Goal: Task Accomplishment & Management: Use online tool/utility

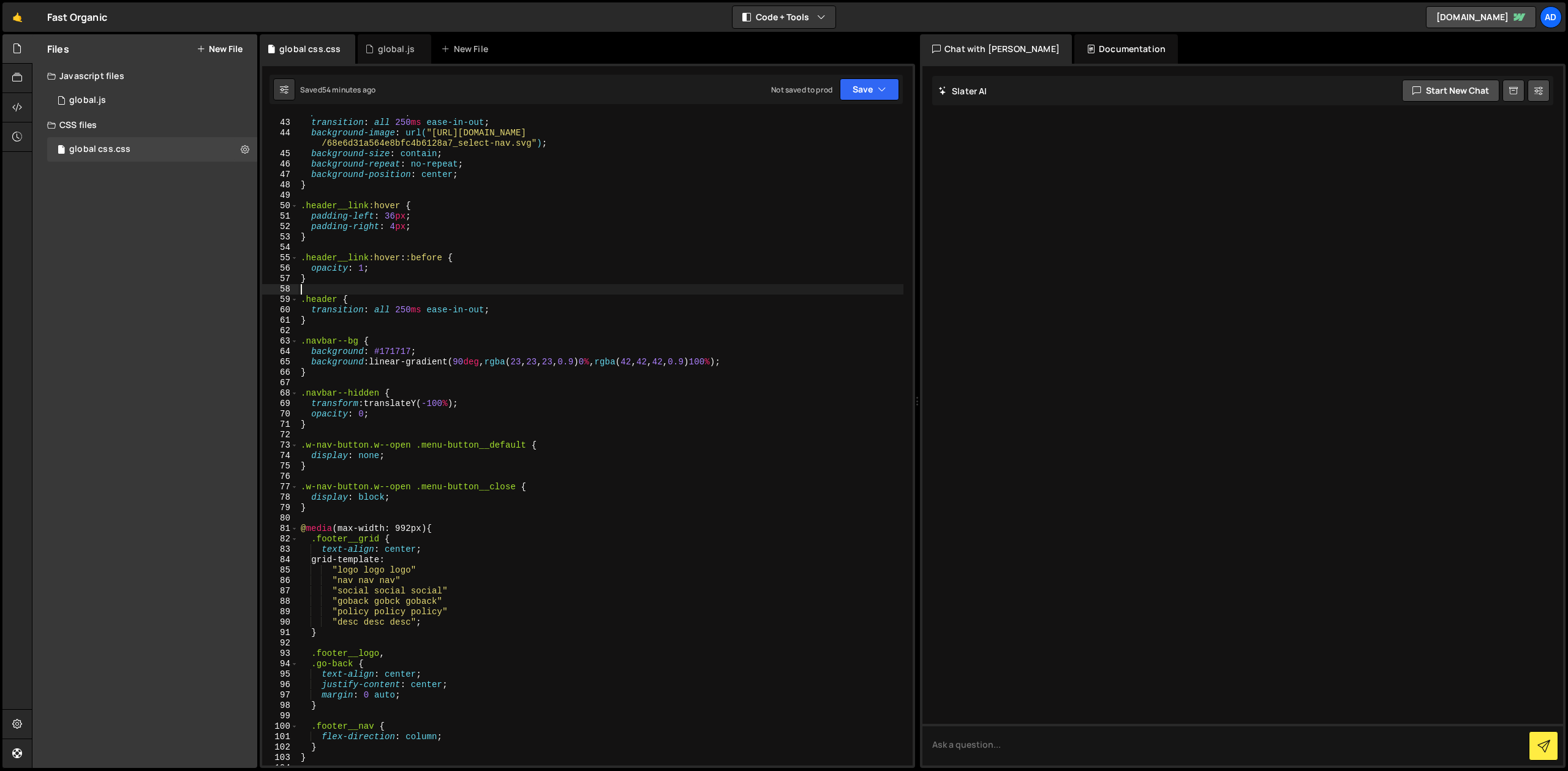
scroll to position [446, 0]
click at [389, 371] on div "position : absolute ; transition : all 250 ms ease-in-out ; background-image : …" at bounding box center [601, 442] width 605 height 672
type textarea "}"
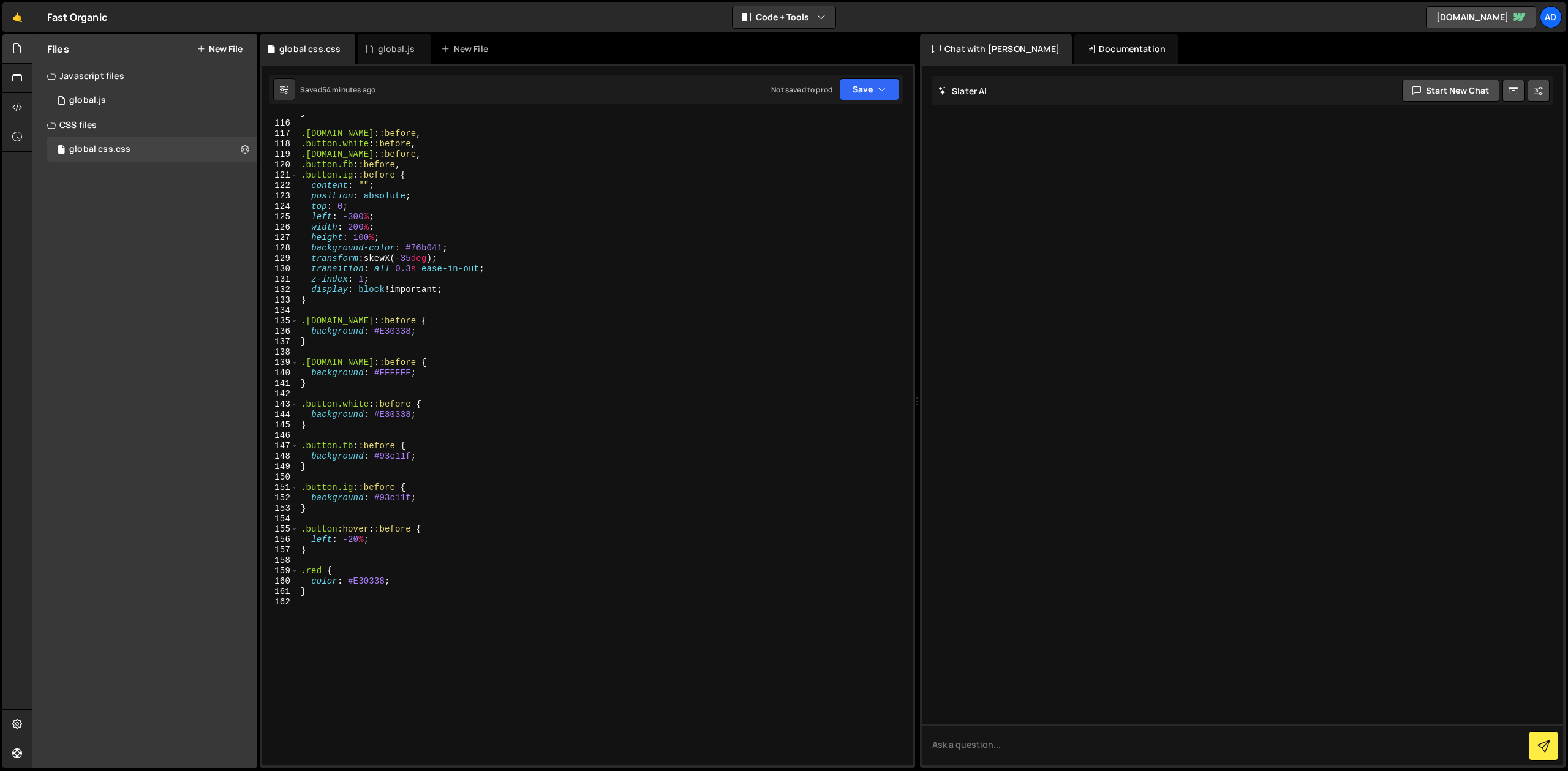
scroll to position [1377, 0]
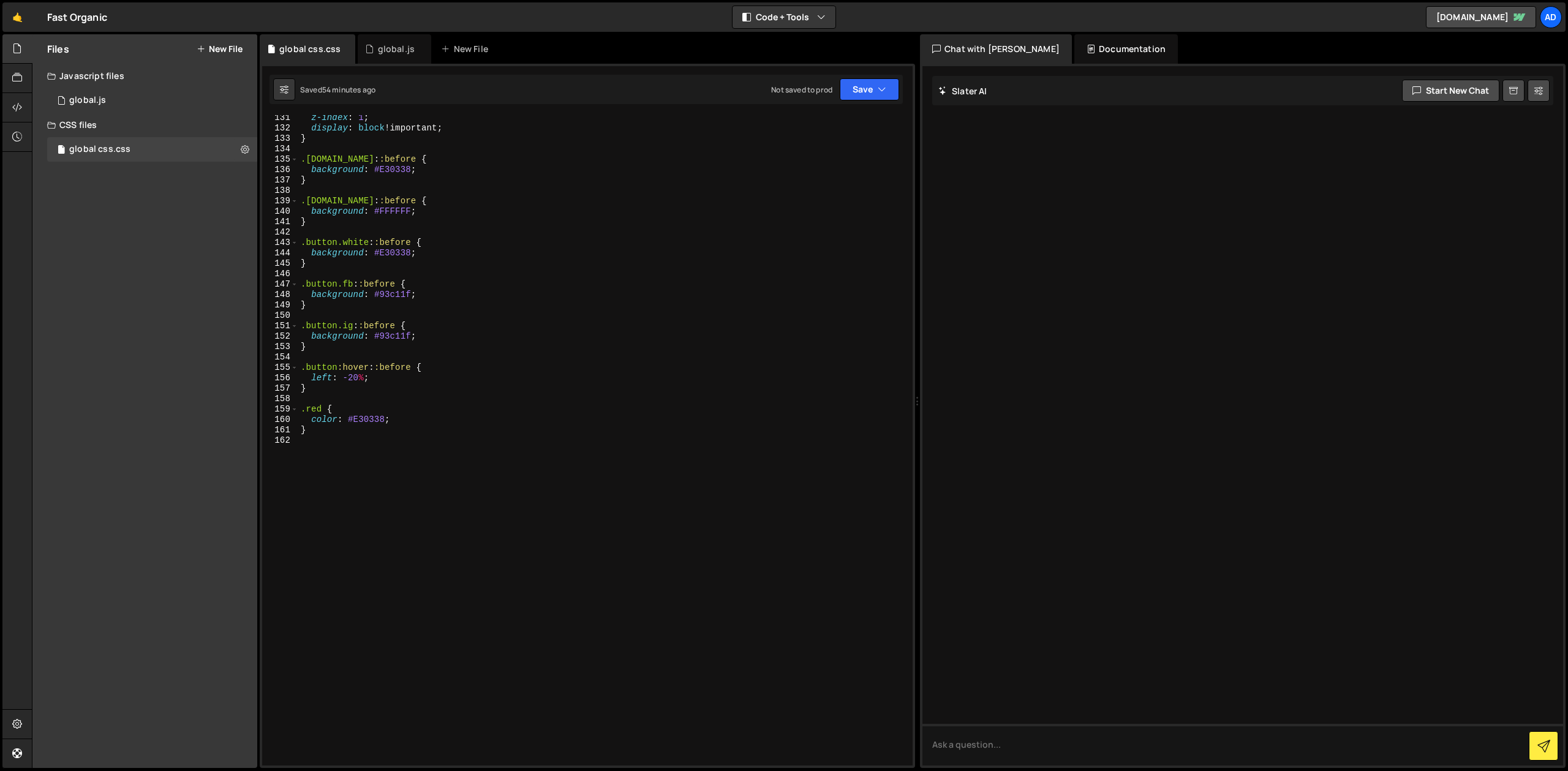
click at [326, 434] on div "z-index : 1 ; display : block !important ; } .[DOMAIN_NAME] : :before { backgro…" at bounding box center [601, 448] width 605 height 672
drag, startPoint x: 360, startPoint y: 452, endPoint x: 274, endPoint y: 452, distance: 86.0
click at [298, 452] on div "z-index : 1 ; display : block !important ; } .[DOMAIN_NAME] : :before { backgro…" at bounding box center [601, 441] width 605 height 650
paste textarea
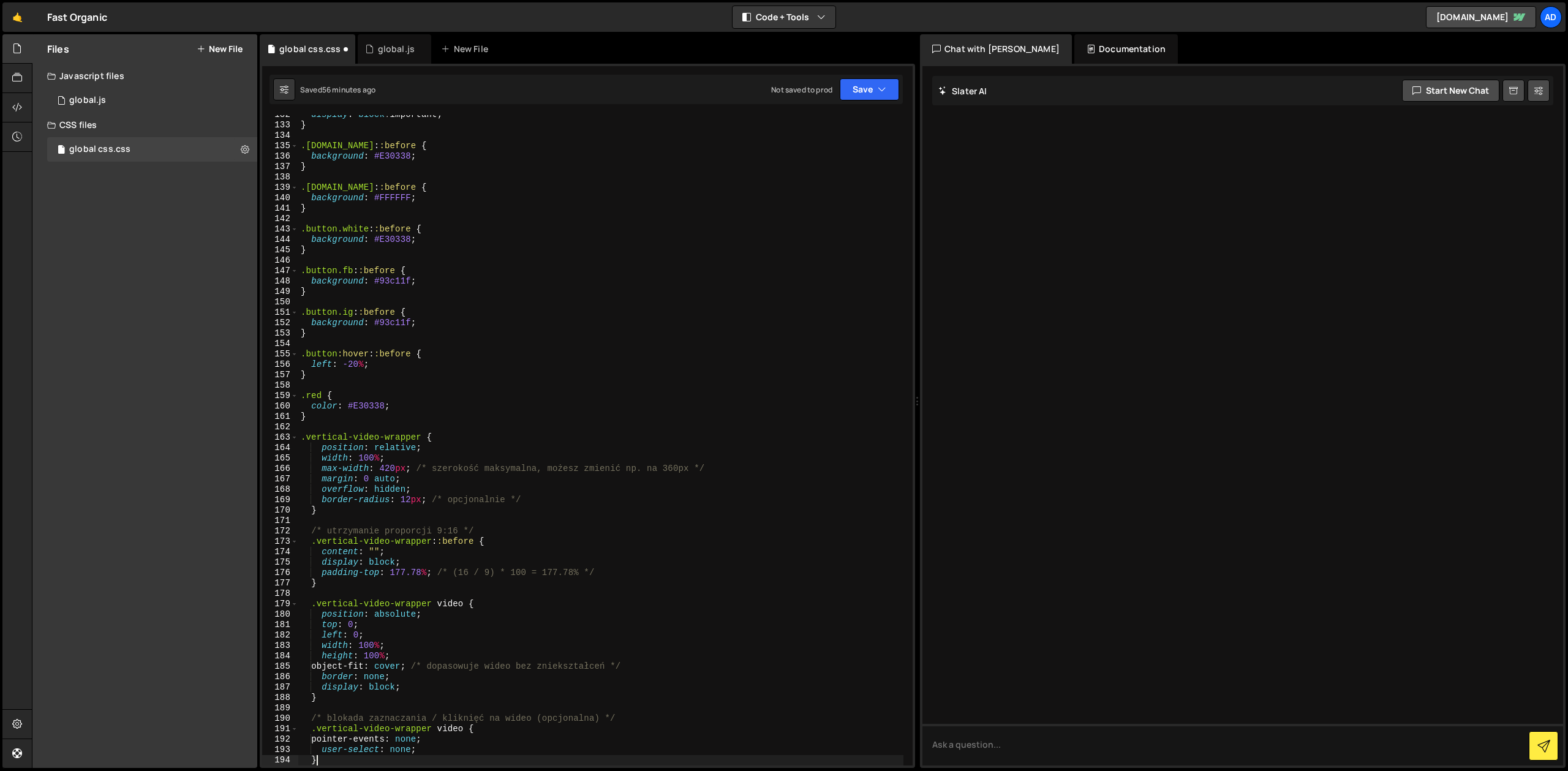
scroll to position [1391, 0]
drag, startPoint x: 475, startPoint y: 530, endPoint x: 276, endPoint y: 534, distance: 199.0
click at [298, 534] on div "display : block !important ; } .[DOMAIN_NAME] : :before { background : #E30338 …" at bounding box center [601, 441] width 605 height 650
type textarea "/* utrzymanie proporcji 9:16 */"
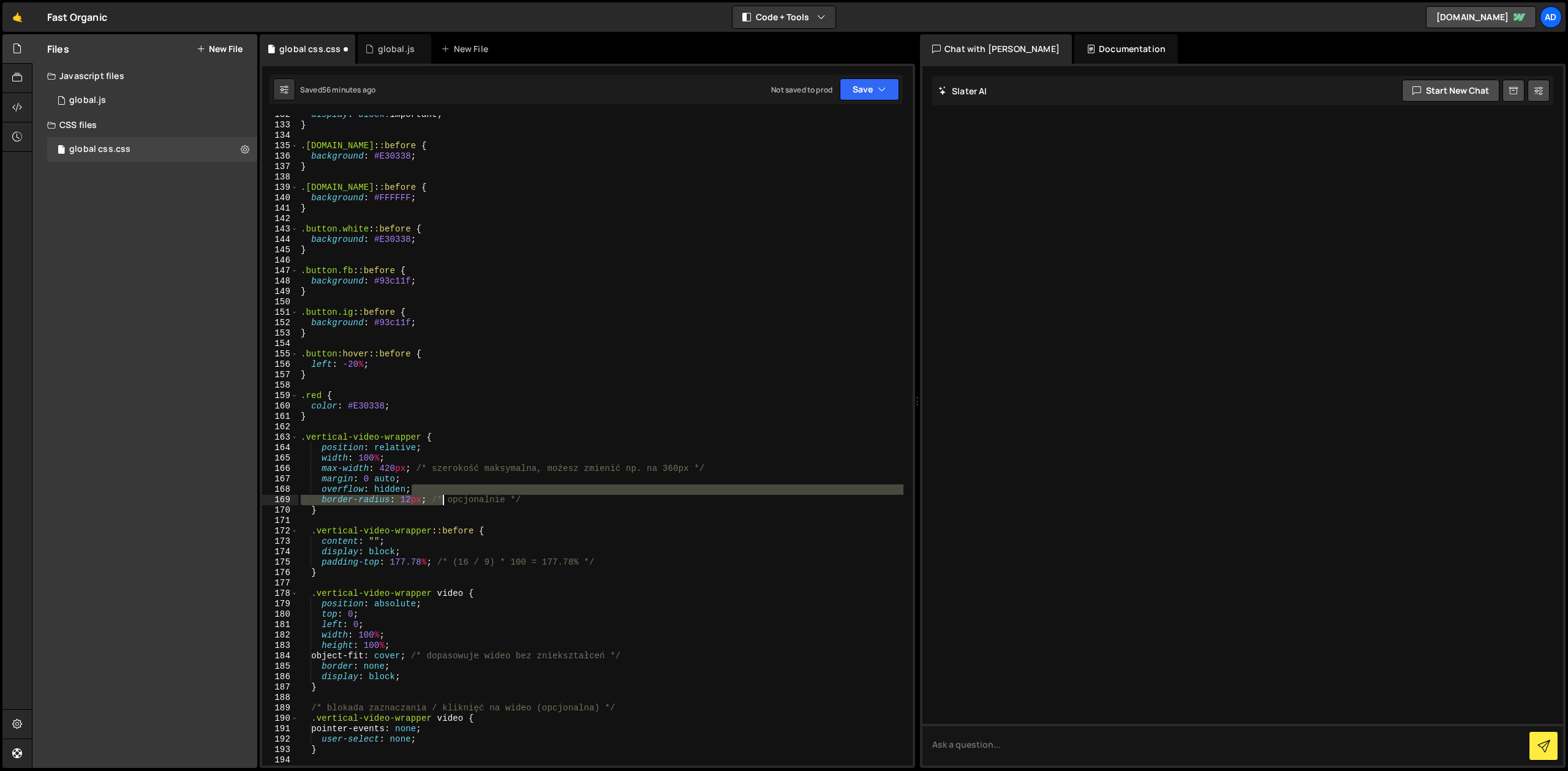
drag, startPoint x: 535, startPoint y: 496, endPoint x: 443, endPoint y: 500, distance: 92.1
click at [443, 500] on div "display : block !important ; } .[DOMAIN_NAME] : :before { background : #E30338 …" at bounding box center [601, 445] width 605 height 672
click at [443, 500] on div "display : block !important ; } .[DOMAIN_NAME] : :before { background : #E30338 …" at bounding box center [601, 441] width 605 height 650
drag, startPoint x: 433, startPoint y: 502, endPoint x: 551, endPoint y: 502, distance: 118.0
click at [551, 502] on div "display : block !important ; } .[DOMAIN_NAME] : :before { background : #E30338 …" at bounding box center [601, 445] width 605 height 672
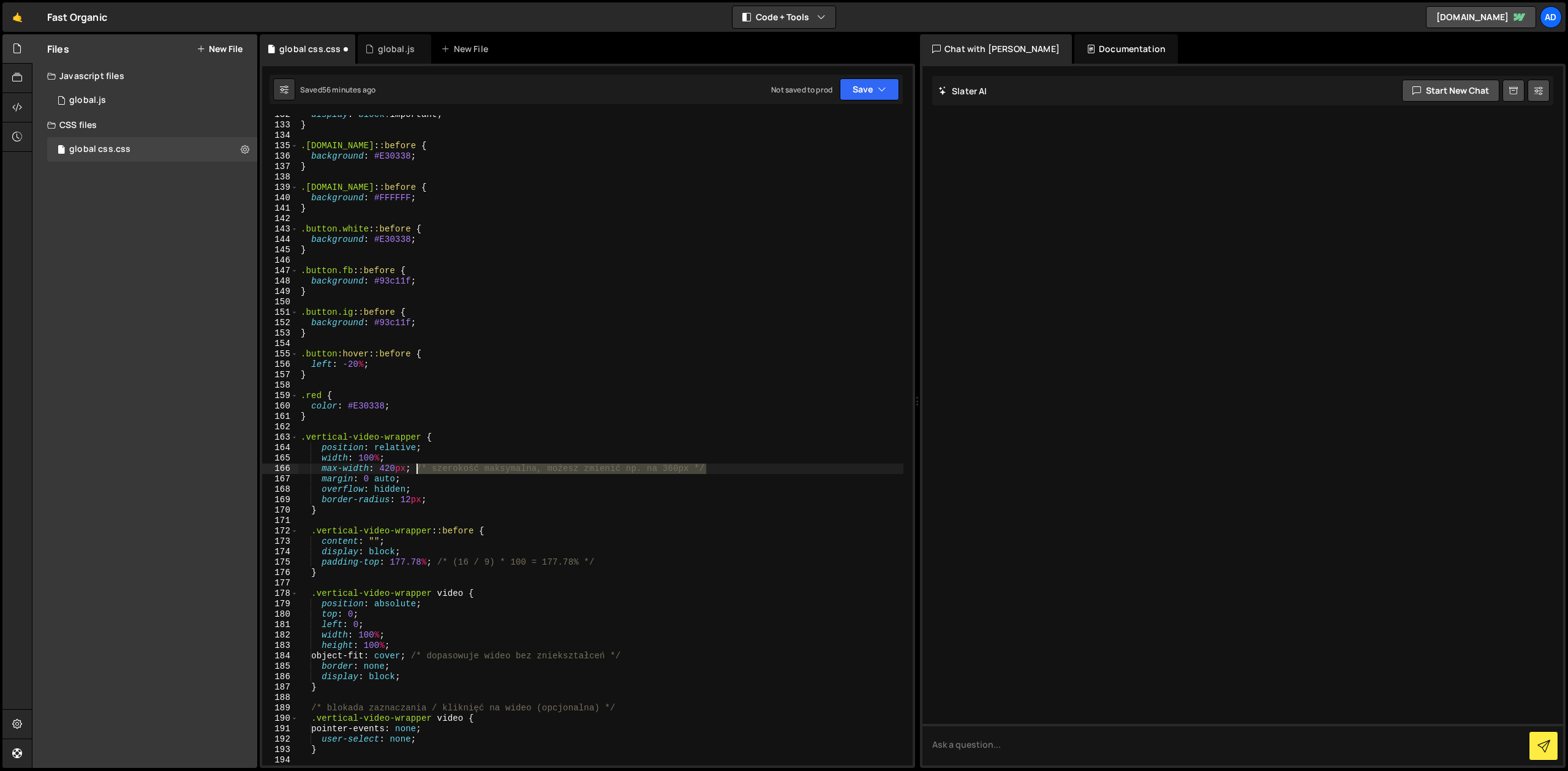
drag, startPoint x: 716, startPoint y: 470, endPoint x: 414, endPoint y: 470, distance: 302.0
click at [414, 470] on div "display : block !important ; } .[DOMAIN_NAME] : :before { background : #E30338 …" at bounding box center [601, 445] width 605 height 672
click at [382, 467] on div "display : block !important ; } .[DOMAIN_NAME] : :before { background : #E30338 …" at bounding box center [601, 445] width 605 height 672
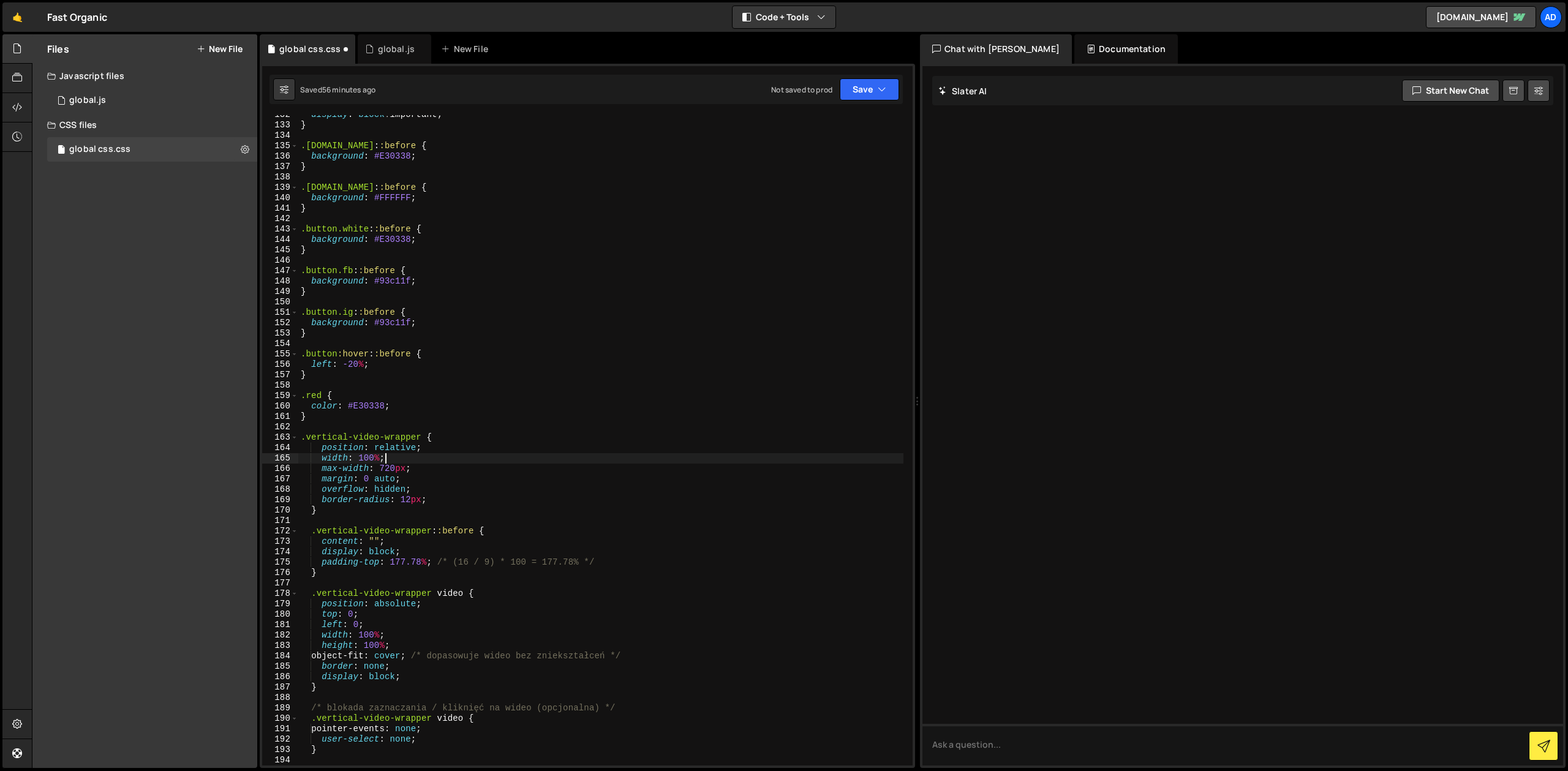
click at [494, 454] on div "display : block !important ; } .[DOMAIN_NAME] : :before { background : #E30338 …" at bounding box center [601, 445] width 605 height 672
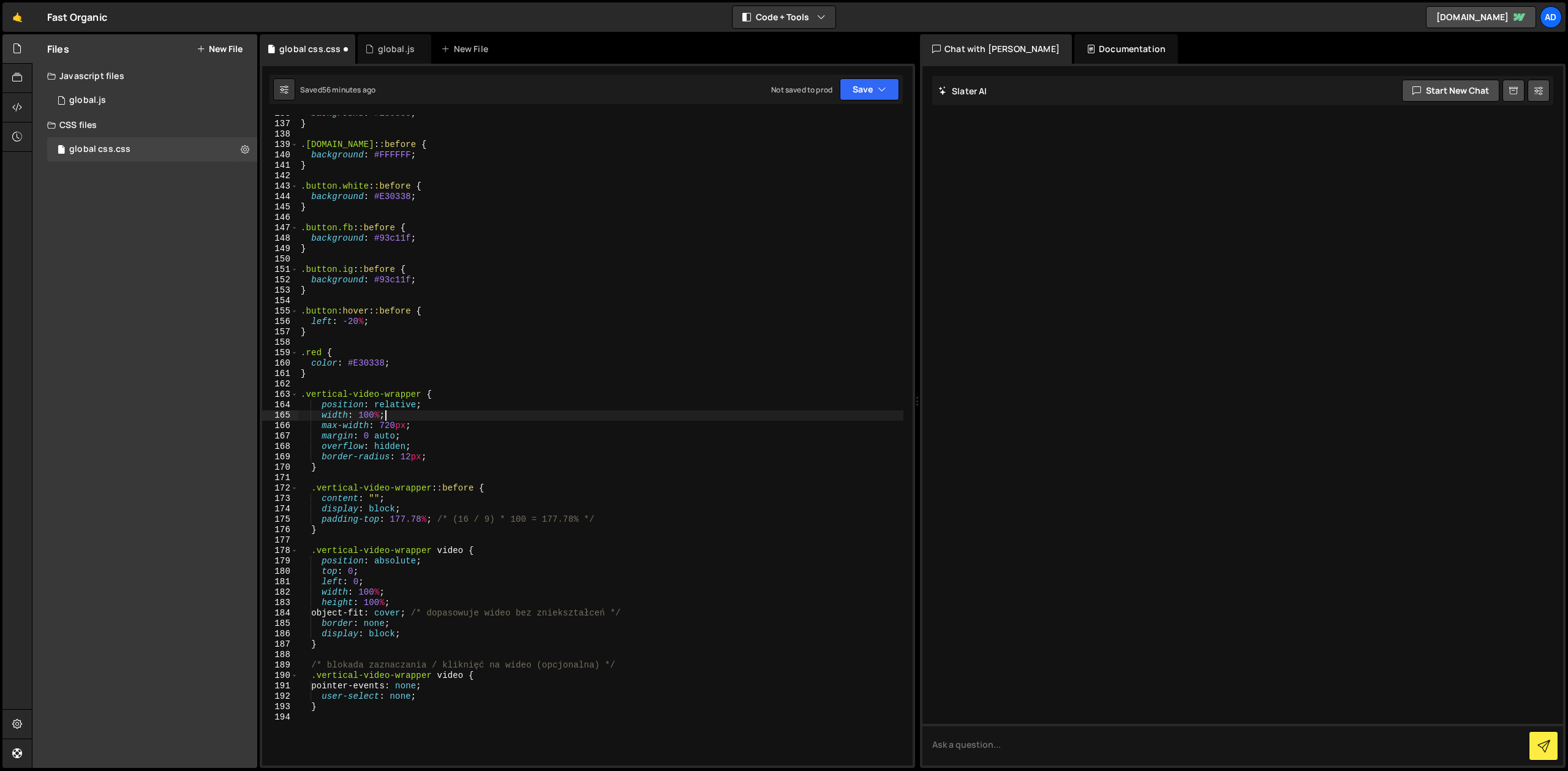
scroll to position [1424, 0]
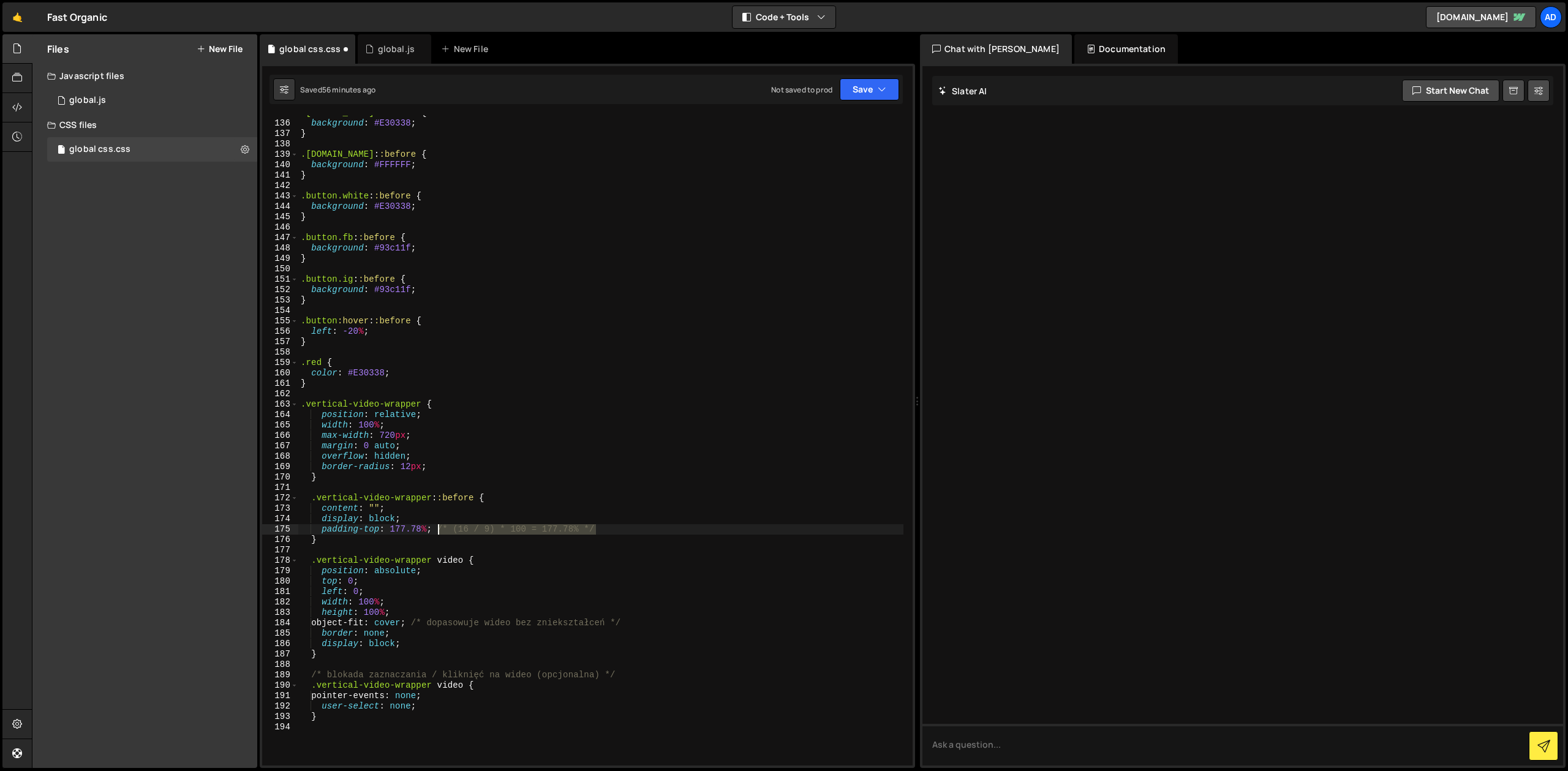
drag, startPoint x: 602, startPoint y: 530, endPoint x: 439, endPoint y: 532, distance: 163.0
click at [439, 532] on div ".[DOMAIN_NAME] : :before { background : #E30338 ; } .[DOMAIN_NAME] : :before { …" at bounding box center [601, 443] width 605 height 672
drag, startPoint x: 654, startPoint y: 622, endPoint x: 417, endPoint y: 622, distance: 237.0
click at [417, 622] on div ".[DOMAIN_NAME] : :before { background : #E30338 ; } .[DOMAIN_NAME] : :before { …" at bounding box center [601, 443] width 605 height 672
drag, startPoint x: 607, startPoint y: 675, endPoint x: 280, endPoint y: 677, distance: 327.0
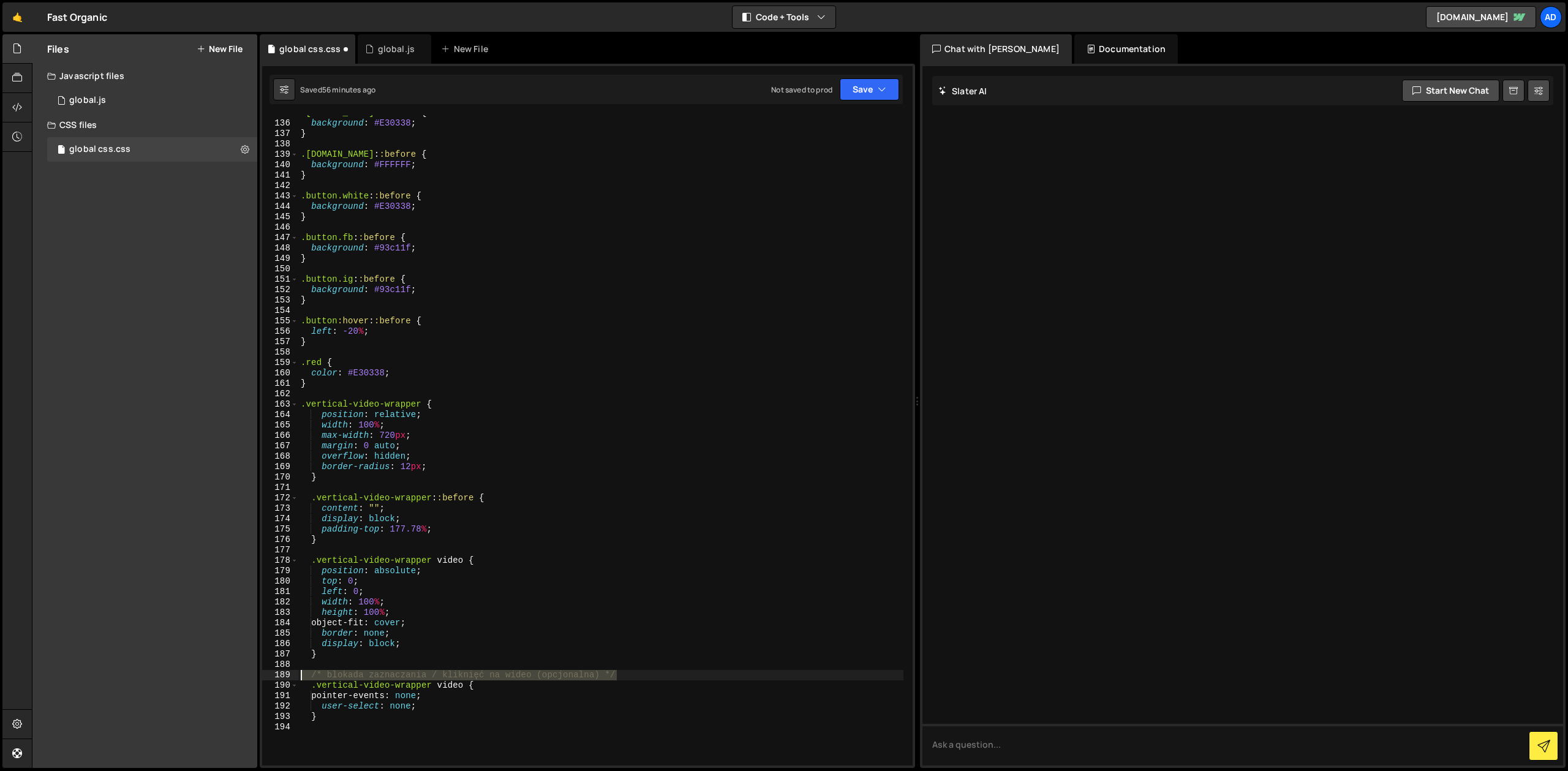
click at [298, 677] on div ".[DOMAIN_NAME] : :before { background : #E30338 ; } .[DOMAIN_NAME] : :before { …" at bounding box center [601, 441] width 605 height 650
type textarea "/* blokada zaznaczania / kliknięć na wideo (opcjonalna) */"
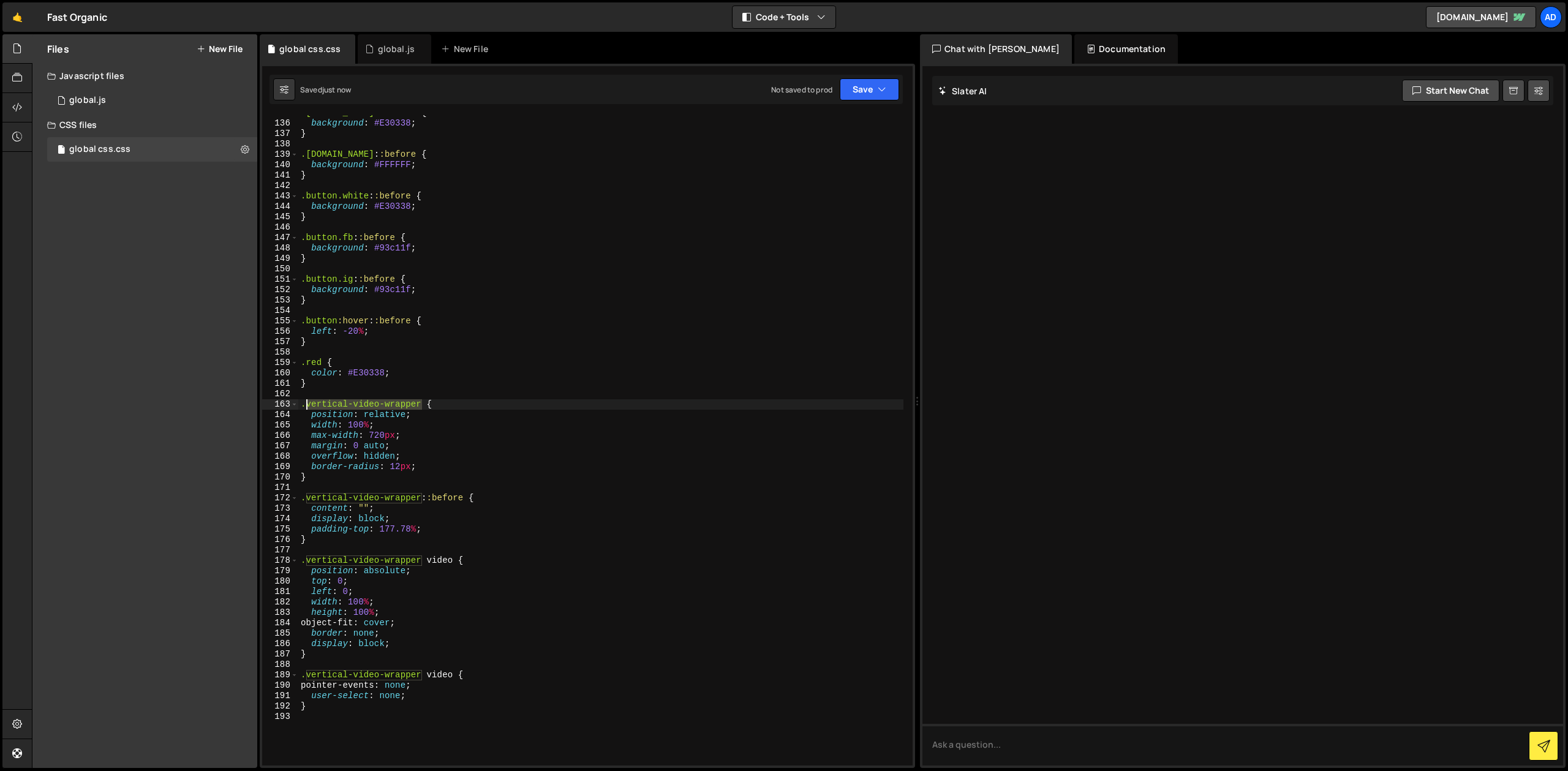
drag, startPoint x: 423, startPoint y: 403, endPoint x: 307, endPoint y: 402, distance: 116.0
click at [307, 402] on div ".[DOMAIN_NAME] : :before { background : #E30338 ; } .[DOMAIN_NAME] : :before { …" at bounding box center [601, 443] width 605 height 672
click at [465, 525] on div ".[DOMAIN_NAME] : :before { background : #E30338 ; } .[DOMAIN_NAME] : :before { …" at bounding box center [601, 443] width 605 height 672
click at [495, 497] on div ".[DOMAIN_NAME] : :before { background : #E30338 ; } .[DOMAIN_NAME] : :before { …" at bounding box center [601, 443] width 605 height 672
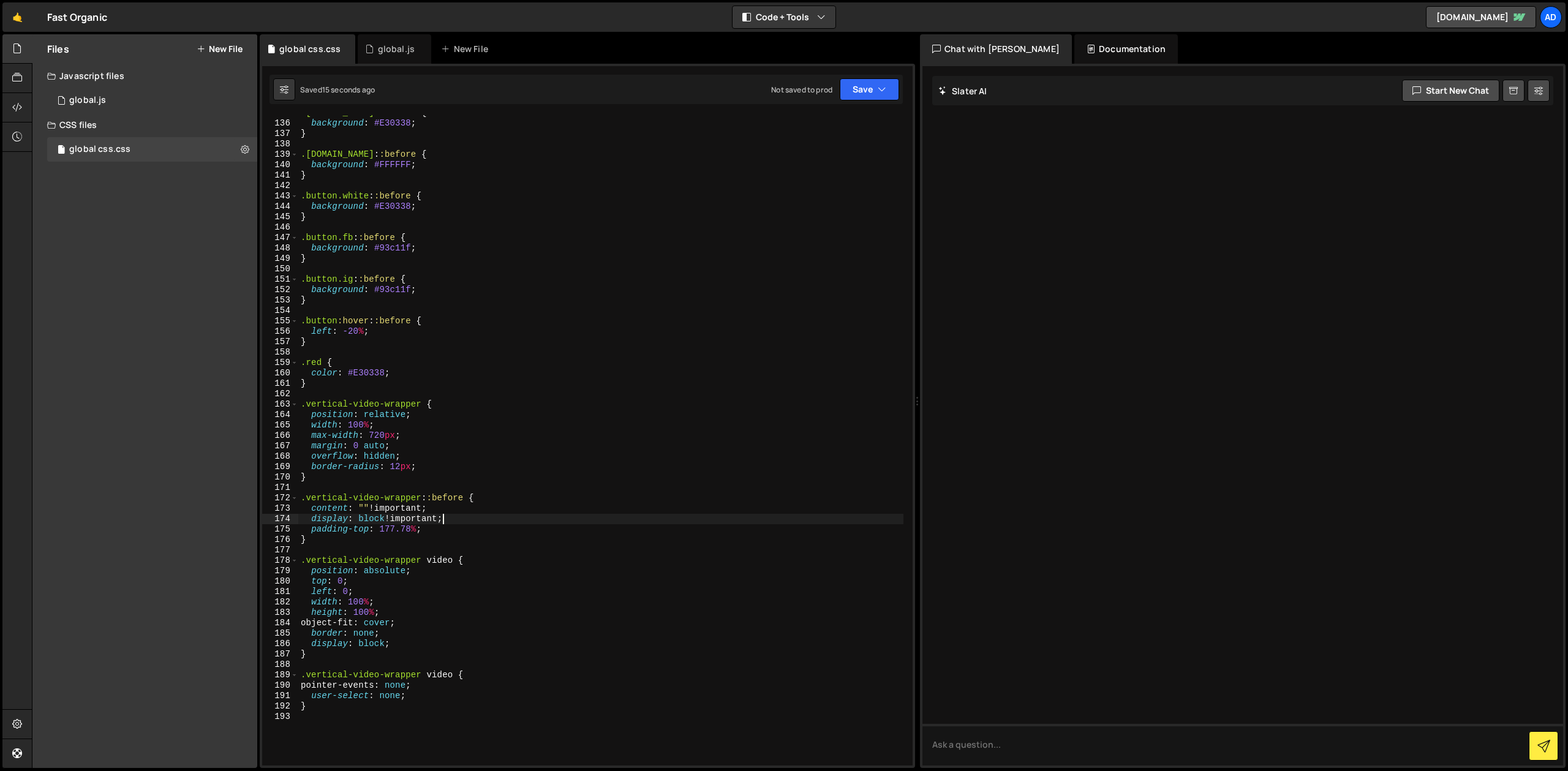
click at [424, 466] on div ".[DOMAIN_NAME] : :before { background : #E30338 ; } .[DOMAIN_NAME] : :before { …" at bounding box center [601, 443] width 605 height 672
type textarea "\"
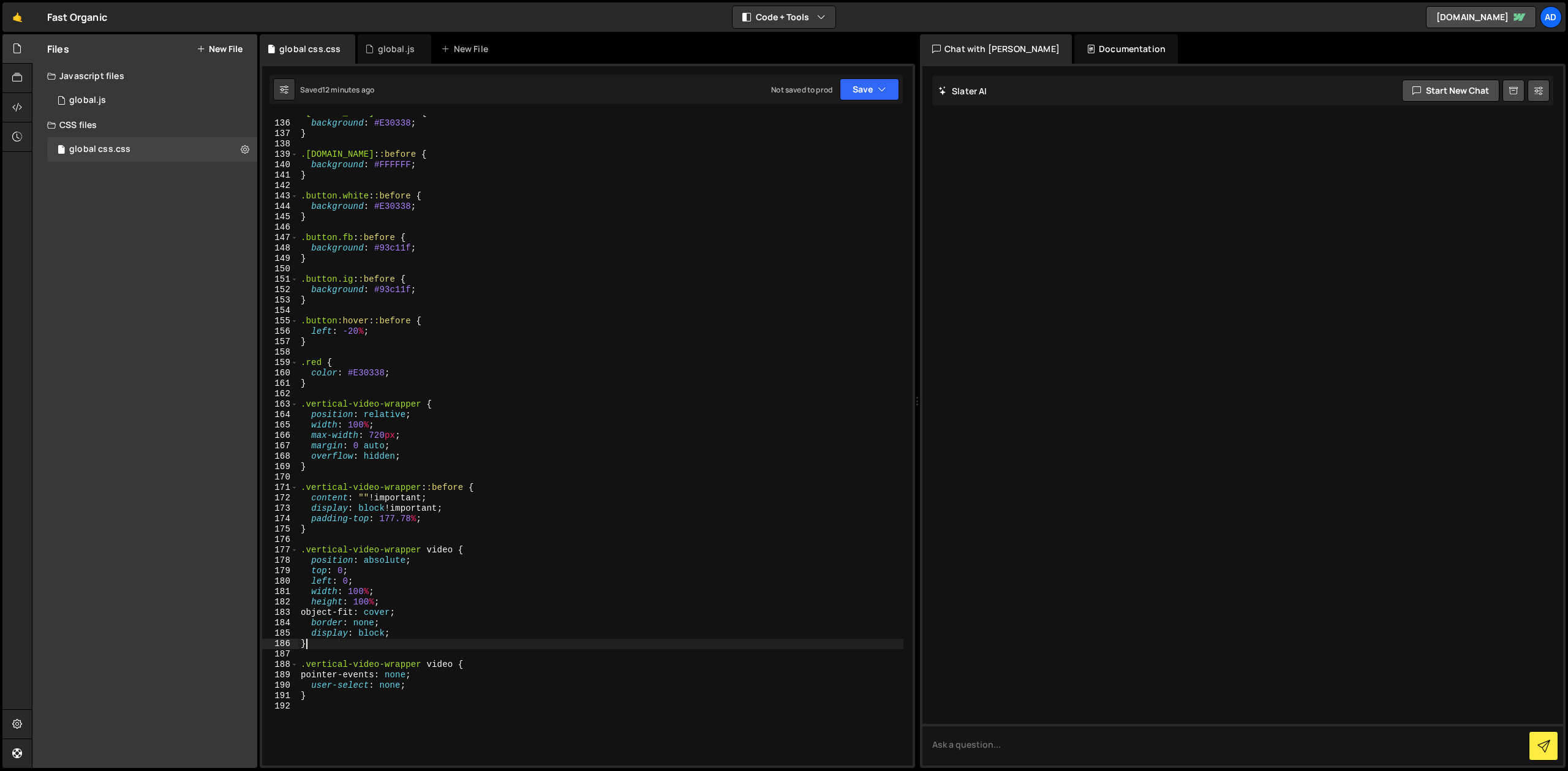
click at [374, 644] on div ".[DOMAIN_NAME] : :before { background : #E30338 ; } .[DOMAIN_NAME] : :before { …" at bounding box center [601, 443] width 605 height 672
type textarea "}"
type textarea ".w-embed::before {}"
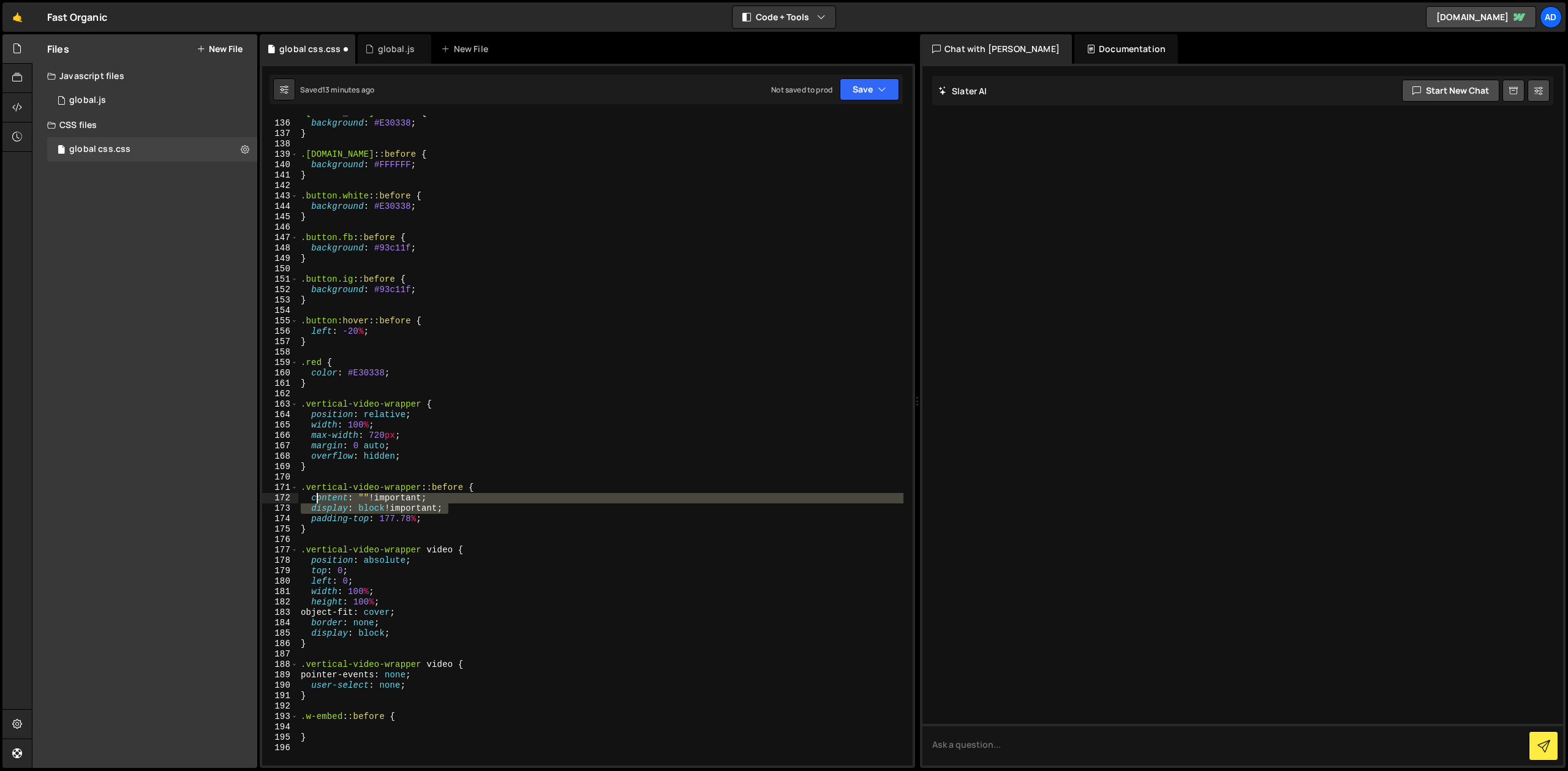
drag, startPoint x: 454, startPoint y: 507, endPoint x: 312, endPoint y: 500, distance: 142.2
click at [312, 500] on div ".[DOMAIN_NAME] : :before { background : #E30338 ; } .[DOMAIN_NAME] : :before { …" at bounding box center [601, 443] width 605 height 672
type textarea "content: "" !important; display: block !important;"
click at [381, 723] on div ".[DOMAIN_NAME] : :before { background : #E30338 ; } .[DOMAIN_NAME] : :before { …" at bounding box center [601, 443] width 605 height 672
paste textarea "display: block !important;"
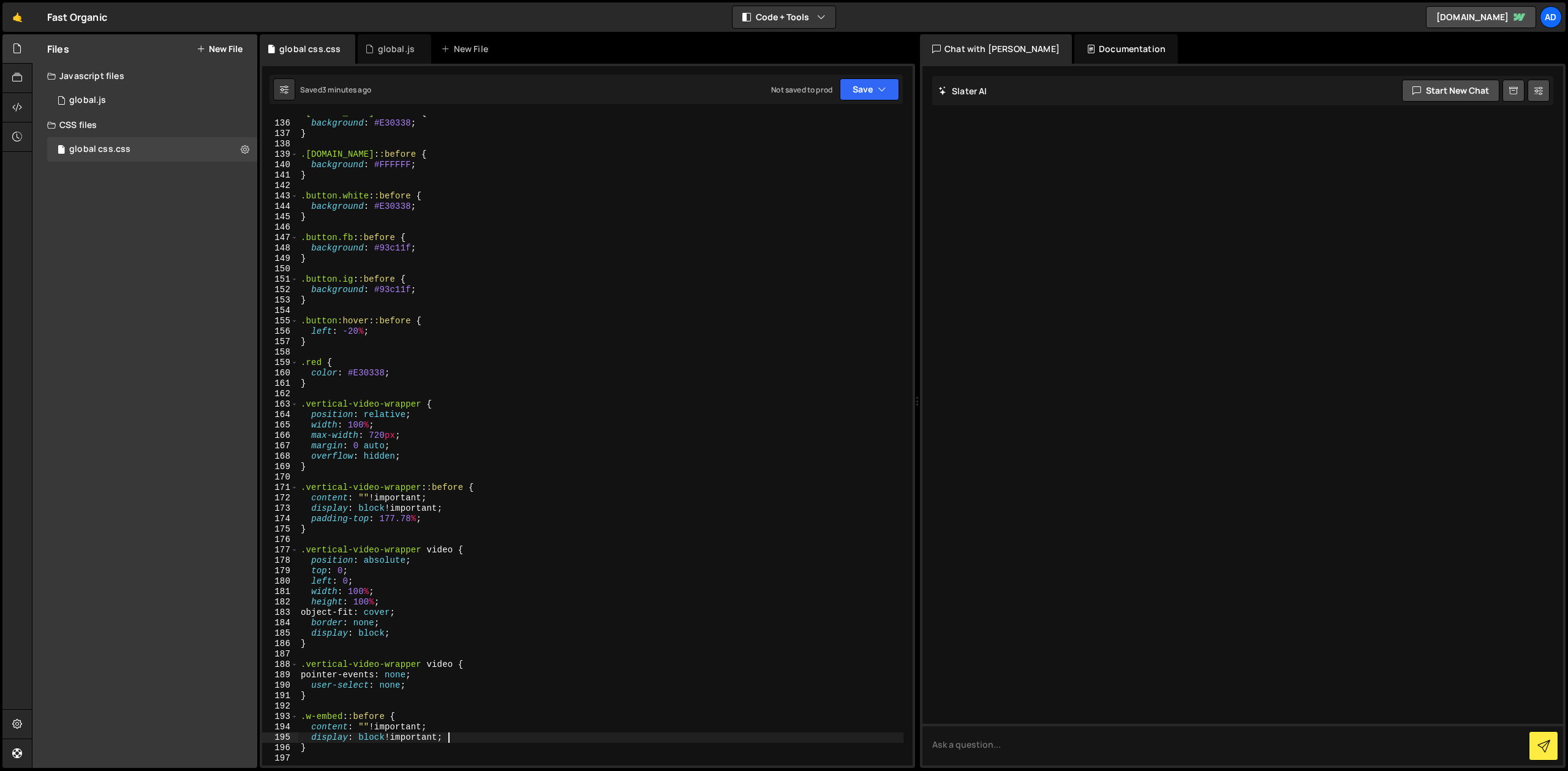
click at [421, 436] on div ".[DOMAIN_NAME] : :before { background : #E30338 ; } .[DOMAIN_NAME] : :before { …" at bounding box center [601, 443] width 605 height 672
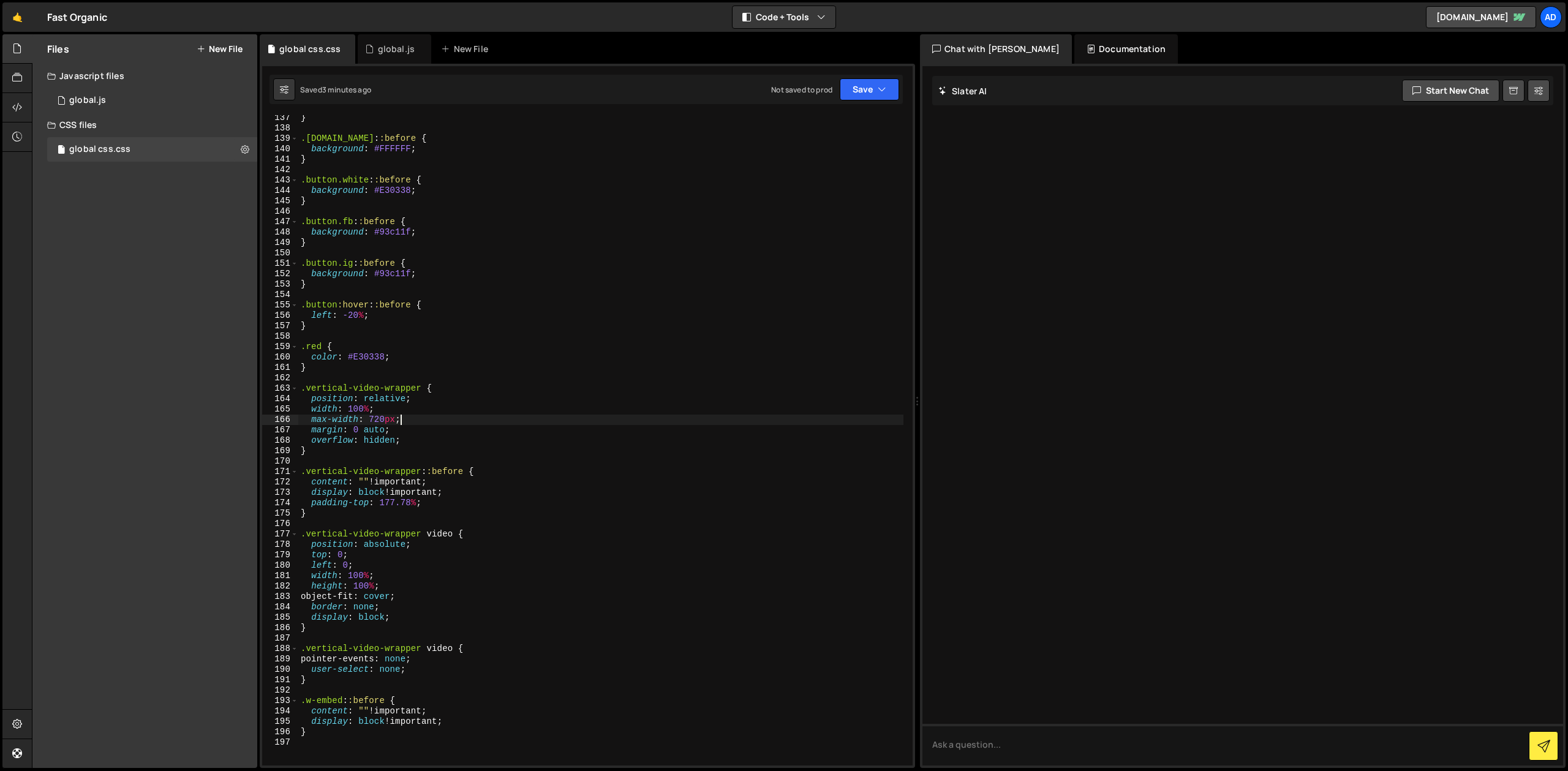
scroll to position [1445, 0]
click at [403, 570] on div "} .[DOMAIN_NAME] : :before { background : #FFFFFF ; } .button.white : :before {…" at bounding box center [601, 443] width 605 height 672
type textarea "width: 100%;"
